Goal: Task Accomplishment & Management: Use online tool/utility

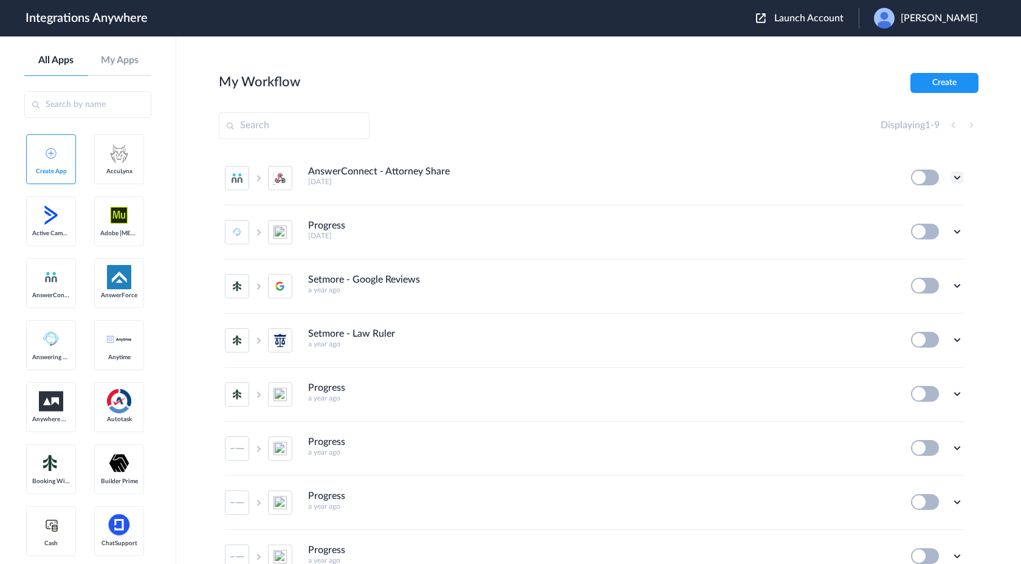
click at [962, 178] on icon at bounding box center [957, 177] width 12 height 12
click at [769, 91] on div "My Workflow Create" at bounding box center [598, 83] width 759 height 20
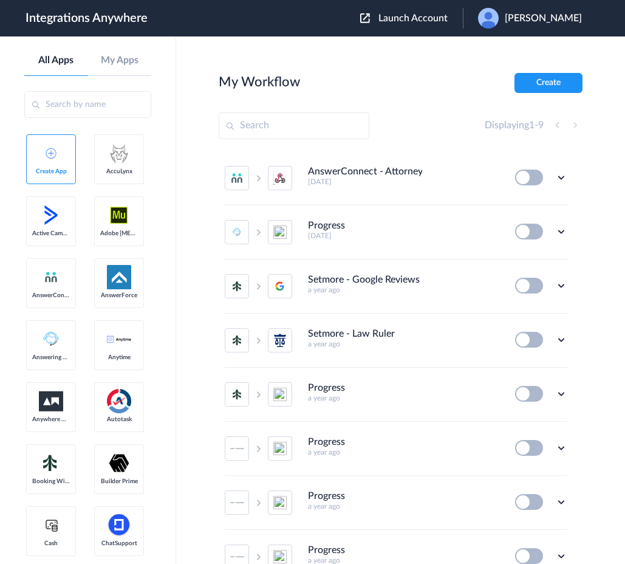
click at [555, 179] on div "Edit Task history Delete" at bounding box center [541, 178] width 52 height 16
click at [557, 179] on icon at bounding box center [561, 177] width 12 height 12
click at [546, 210] on li "Edit" at bounding box center [527, 205] width 79 height 22
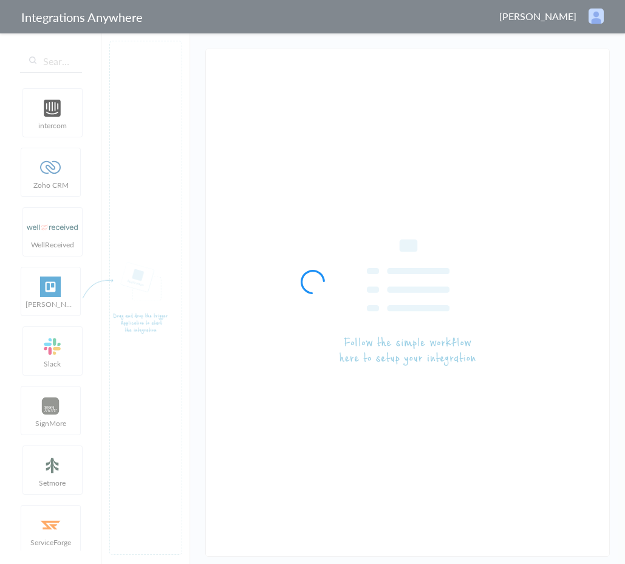
type input "AnswerConnect - Attorney Share"
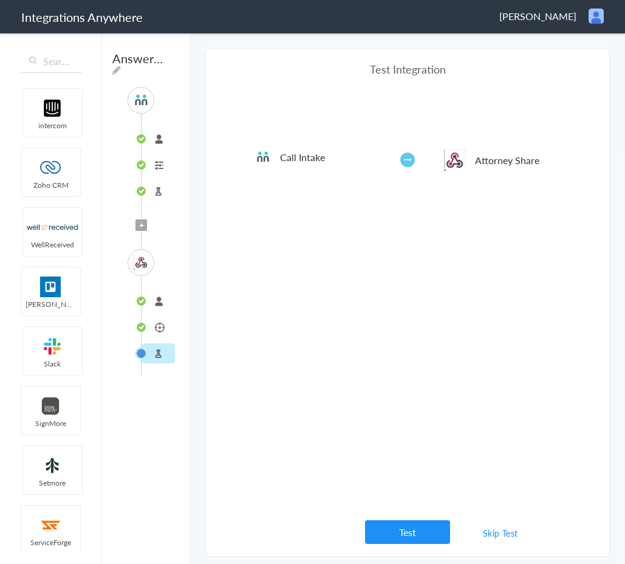
click at [152, 332] on li "Attorney Share" at bounding box center [158, 327] width 33 height 20
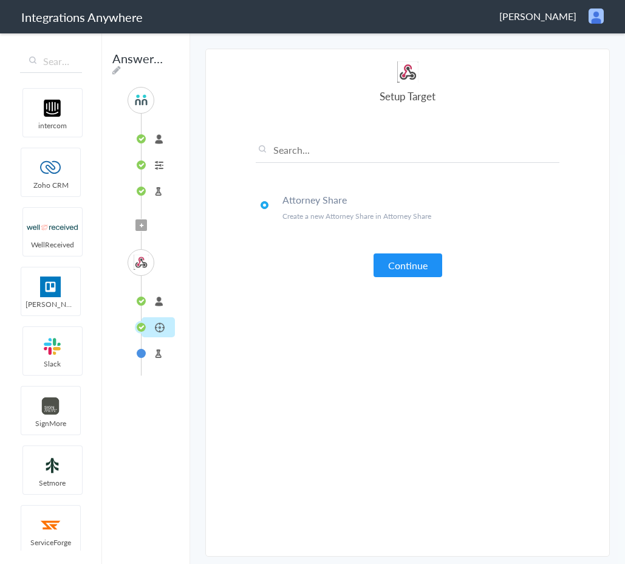
click at [151, 296] on li "connected" at bounding box center [158, 301] width 33 height 20
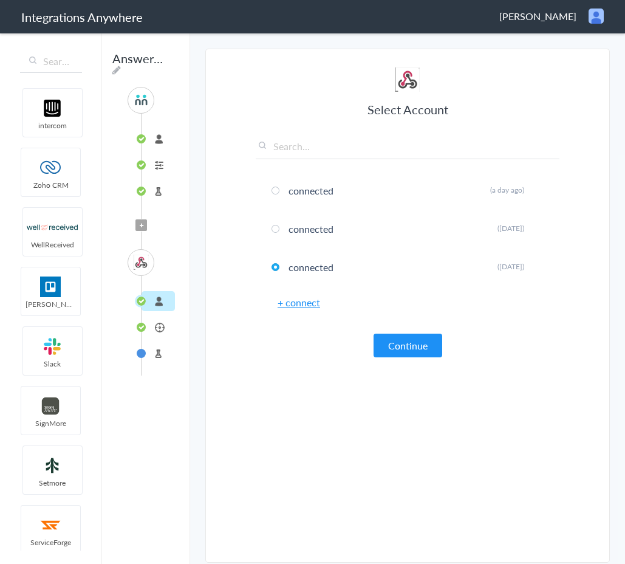
click at [316, 306] on link "+ connect" at bounding box center [299, 302] width 43 height 14
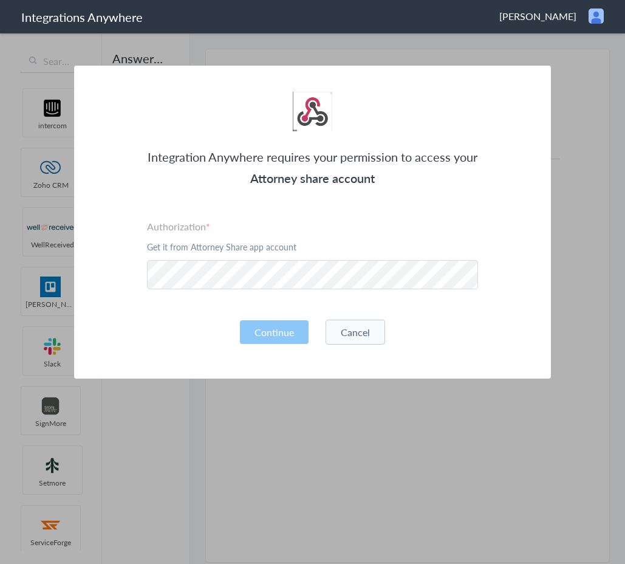
click at [532, 420] on section "Integration Anywhere requires your permission to access your Attorney share acc…" at bounding box center [312, 282] width 625 height 564
click at [370, 328] on button "Cancel" at bounding box center [356, 332] width 60 height 25
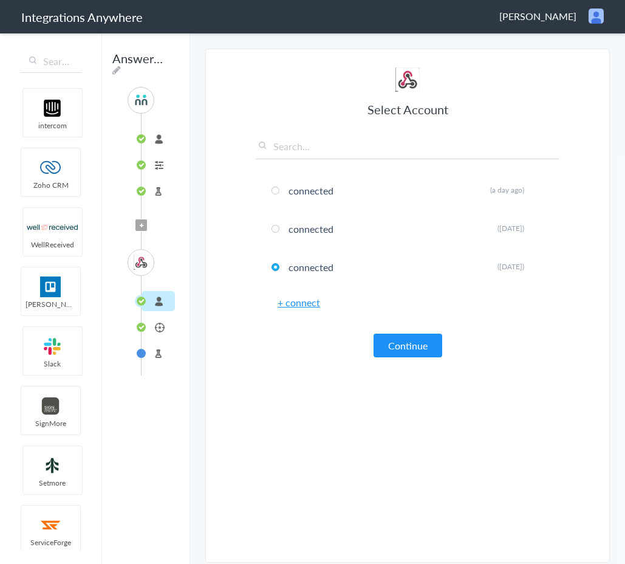
click at [158, 346] on li "Test Target" at bounding box center [158, 353] width 33 height 20
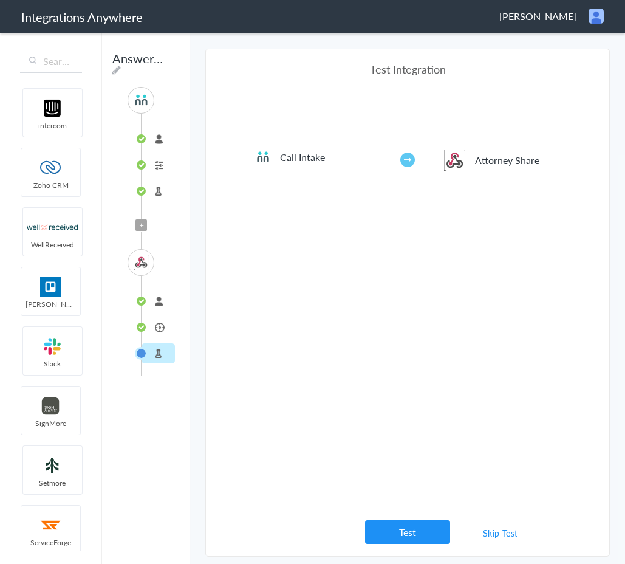
click at [149, 334] on li "Attorney Share" at bounding box center [158, 327] width 33 height 20
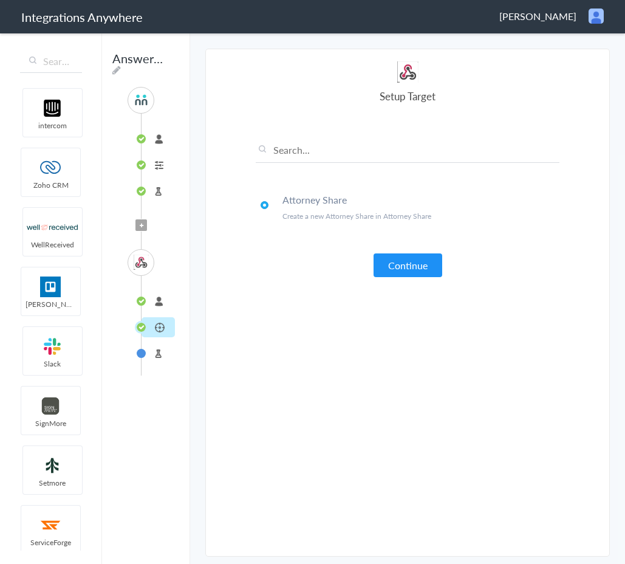
click at [153, 352] on li "Test Target" at bounding box center [158, 353] width 33 height 20
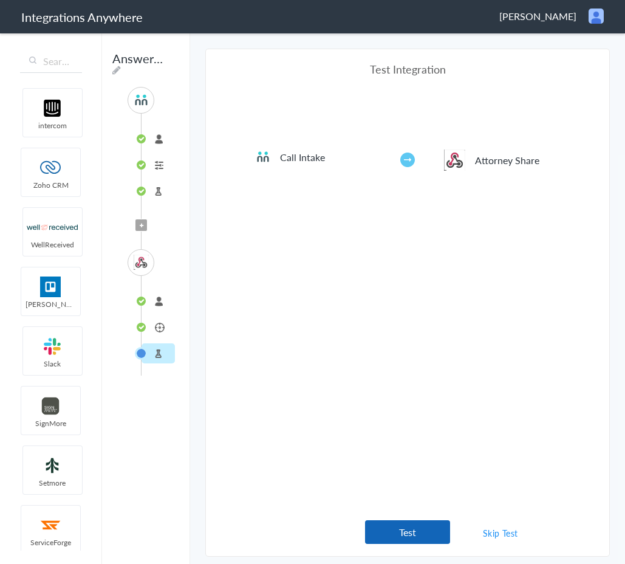
click at [403, 535] on button "Test" at bounding box center [407, 532] width 85 height 24
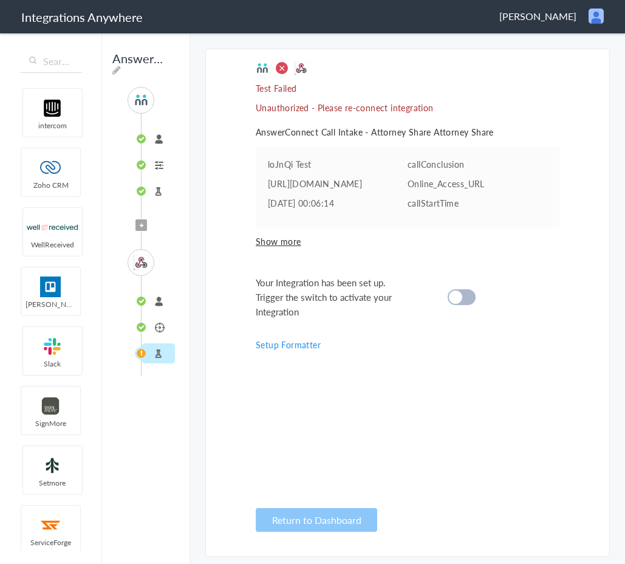
click at [561, 311] on section "Select Account 8001020322 Rename Delete ([DATE]) + connect Continue Setup Sourc…" at bounding box center [407, 303] width 405 height 508
click at [157, 327] on li "Attorney Share" at bounding box center [158, 327] width 33 height 20
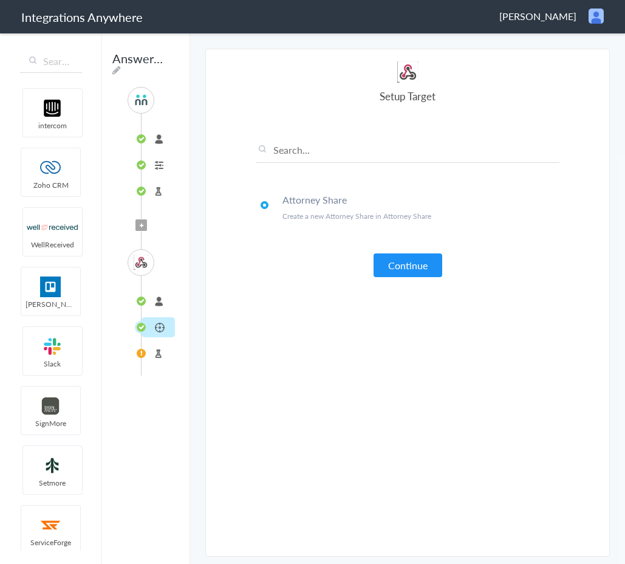
click at [155, 305] on li "connected" at bounding box center [158, 301] width 33 height 20
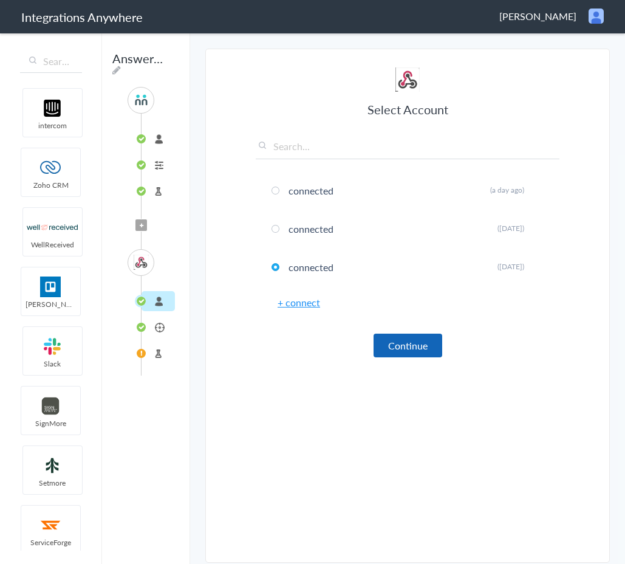
click at [423, 344] on button "Continue" at bounding box center [408, 346] width 69 height 24
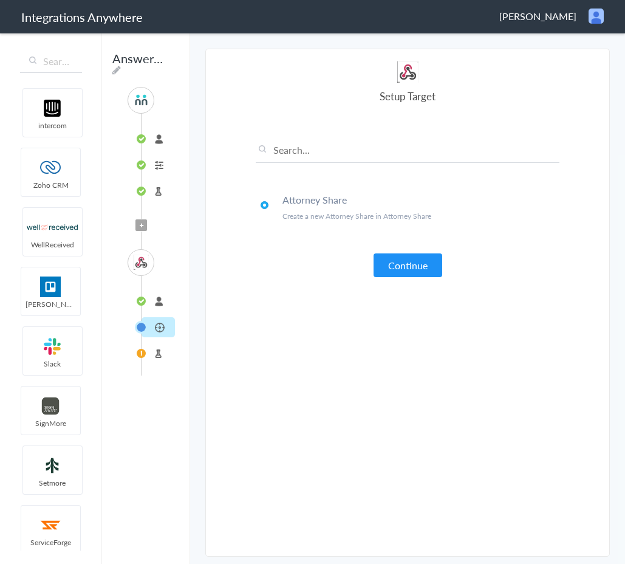
click at [592, 23] on img at bounding box center [596, 16] width 15 height 15
click at [568, 65] on li "Dashboard" at bounding box center [571, 62] width 84 height 18
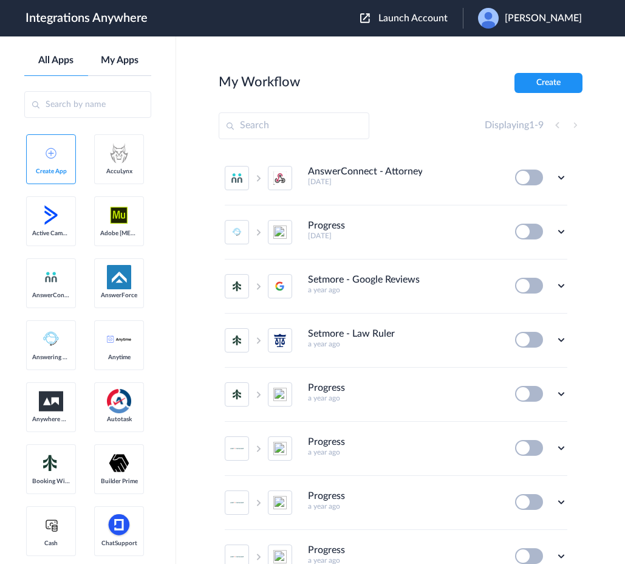
click at [134, 58] on link "My Apps" at bounding box center [120, 61] width 64 height 12
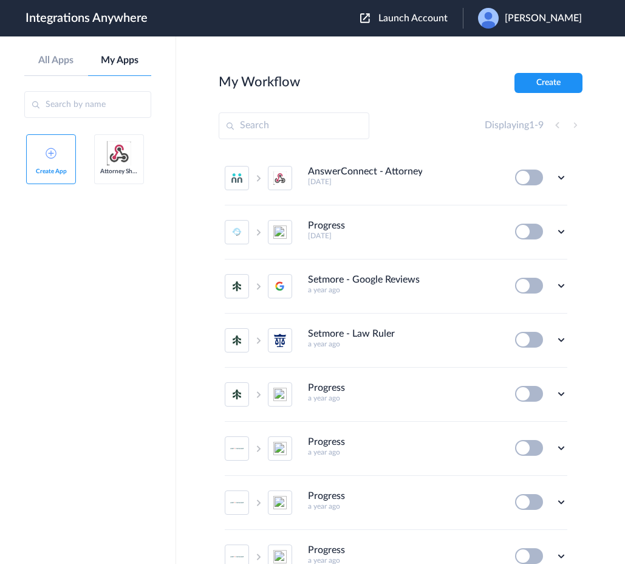
click at [120, 159] on img at bounding box center [119, 153] width 24 height 24
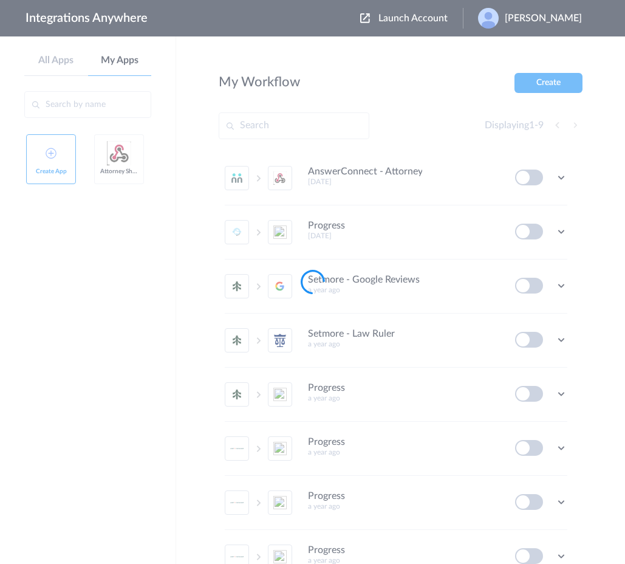
type input "Attorney Share"
type input "[URL][DOMAIN_NAME]"
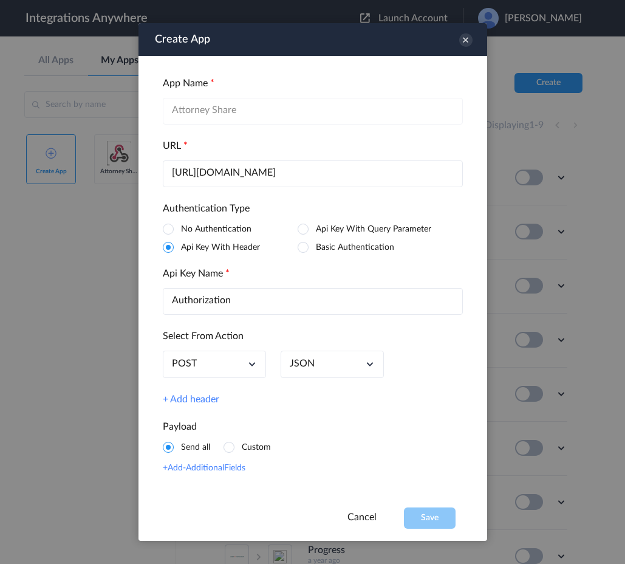
click at [312, 229] on li "Api Key With Query Parameter" at bounding box center [365, 229] width 135 height 12
click at [177, 240] on ul "No Authentication Api Key With Query Parameter Api Key With Header Basic Authen…" at bounding box center [298, 241] width 270 height 36
click at [170, 246] on span at bounding box center [168, 247] width 11 height 11
click at [365, 516] on link "Cancel" at bounding box center [362, 517] width 29 height 10
